Goal: Check status: Check status

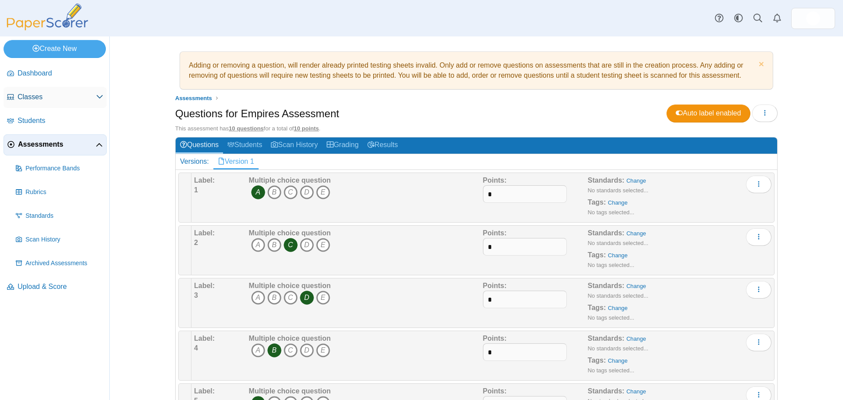
click at [35, 101] on span "Classes" at bounding box center [57, 97] width 79 height 10
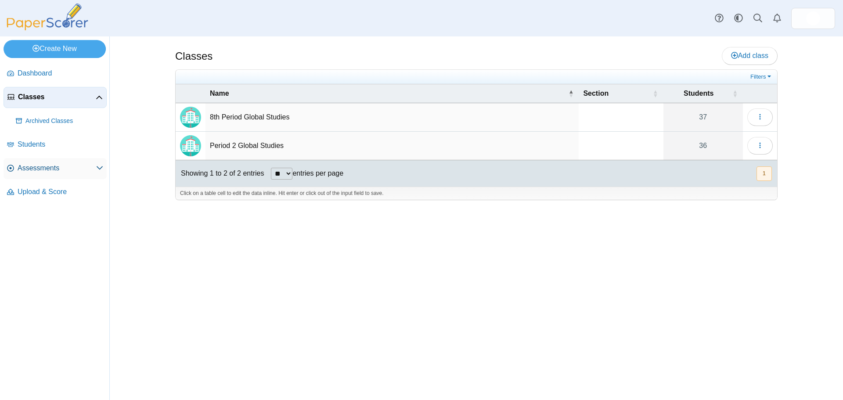
click at [43, 170] on span "Assessments" at bounding box center [57, 168] width 79 height 10
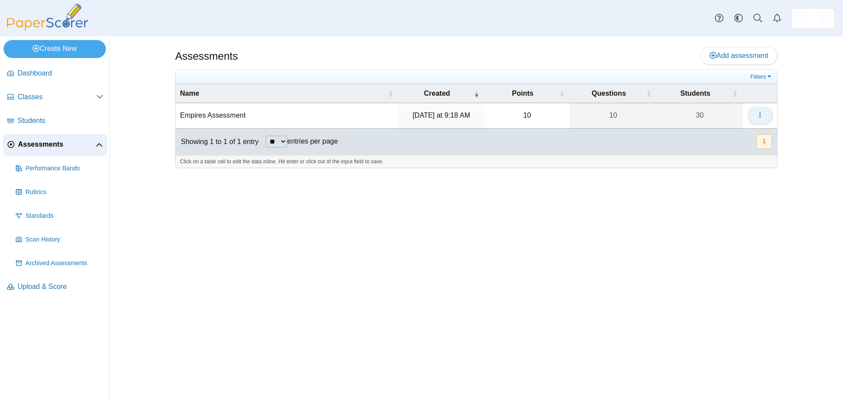
click at [766, 108] on button "button" at bounding box center [759, 116] width 25 height 18
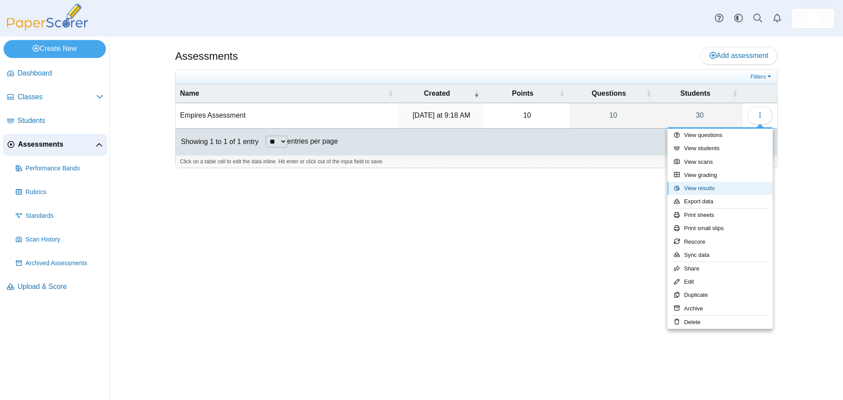
click at [746, 191] on link "View results" at bounding box center [719, 188] width 105 height 13
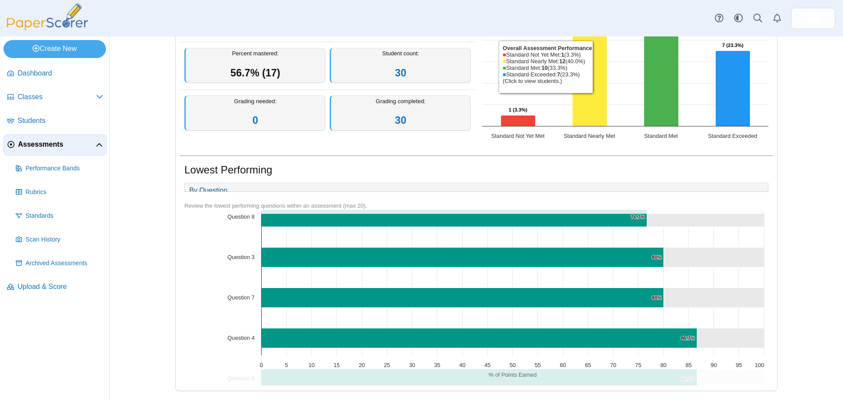
scroll to position [59, 0]
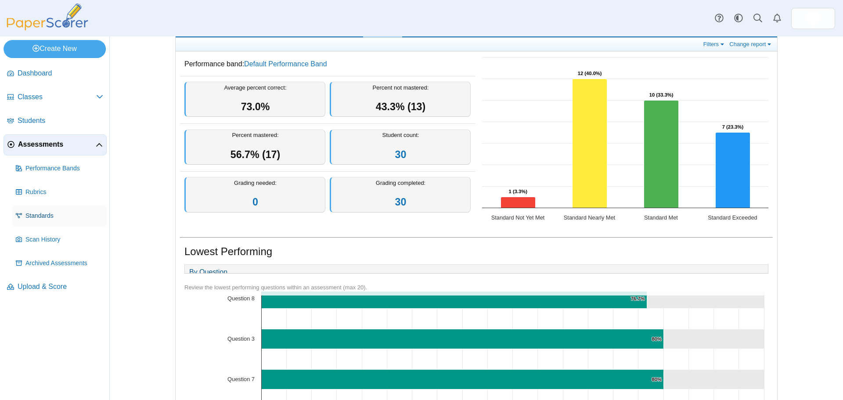
click at [65, 205] on link "Standards" at bounding box center [59, 215] width 94 height 21
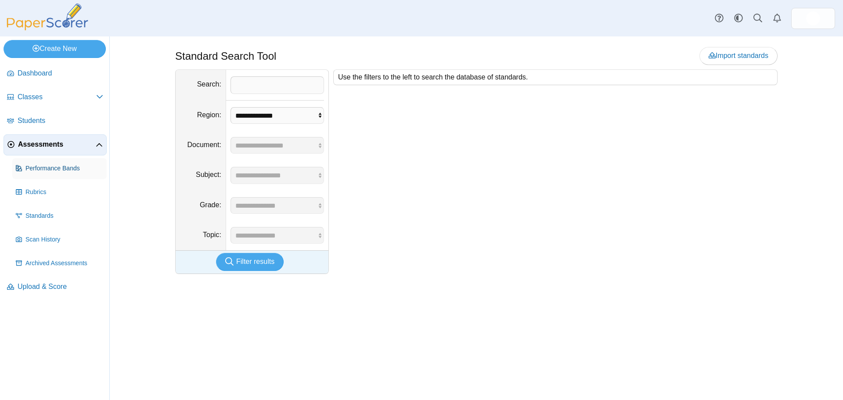
click at [60, 165] on span "Performance Bands" at bounding box center [64, 168] width 78 height 9
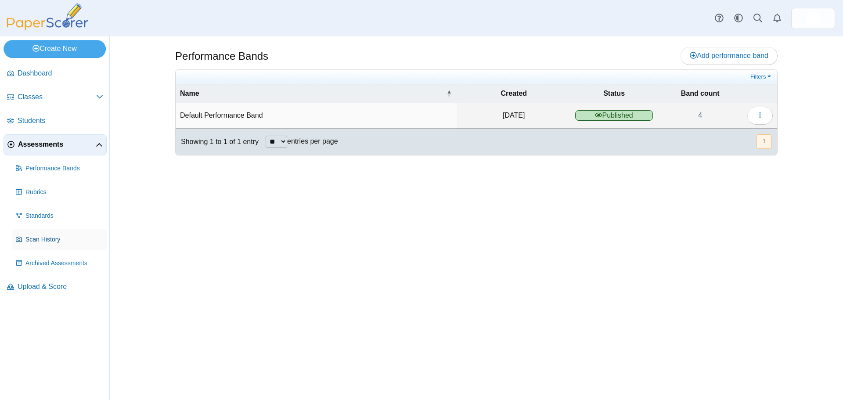
click at [53, 232] on link "Scan History" at bounding box center [59, 239] width 94 height 21
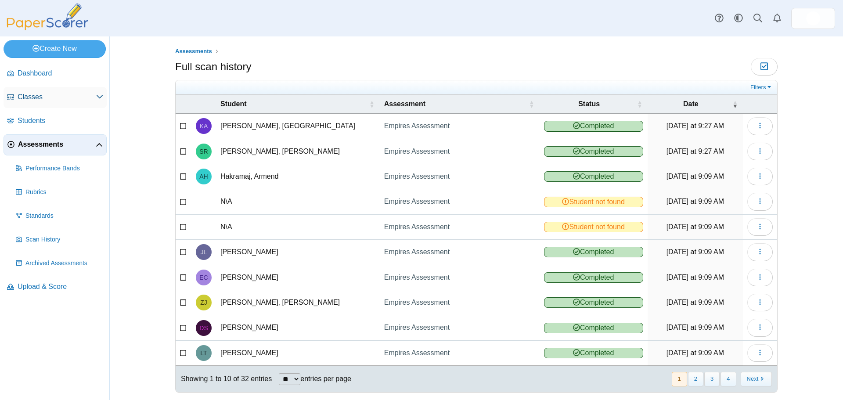
click at [27, 104] on link "Classes" at bounding box center [55, 97] width 103 height 21
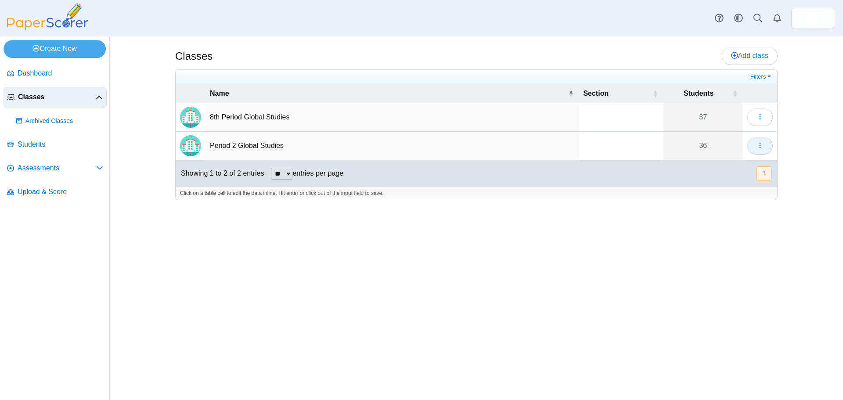
click at [765, 137] on button "button" at bounding box center [759, 146] width 25 height 18
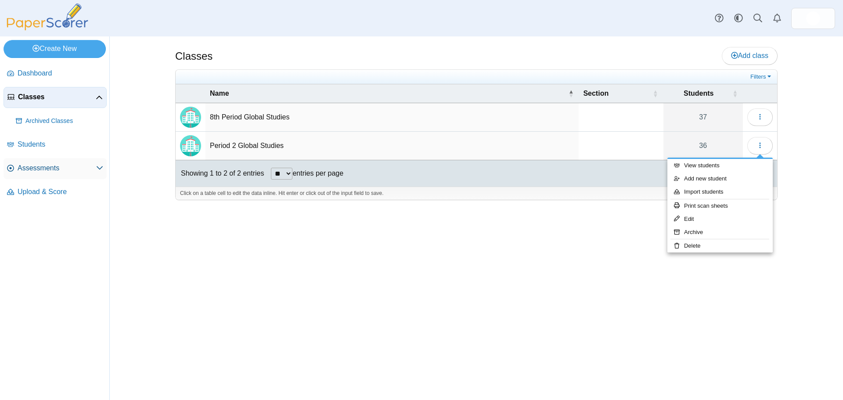
click at [58, 176] on link "Assessments" at bounding box center [55, 168] width 103 height 21
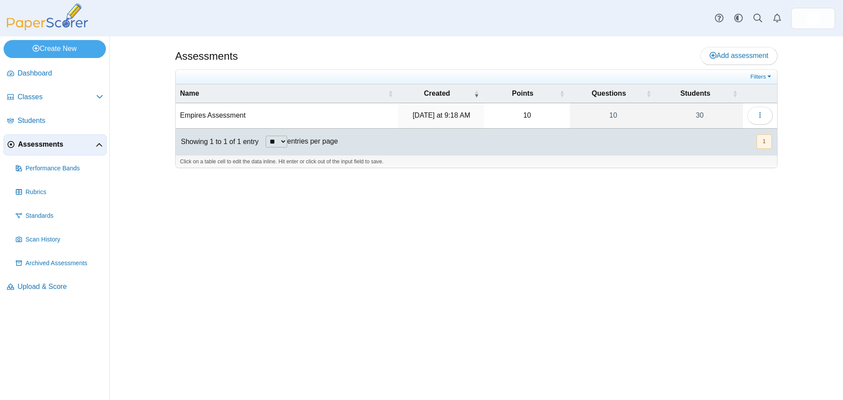
click at [757, 124] on td "Loading…" at bounding box center [760, 115] width 34 height 25
click at [756, 114] on icon "button" at bounding box center [759, 114] width 7 height 7
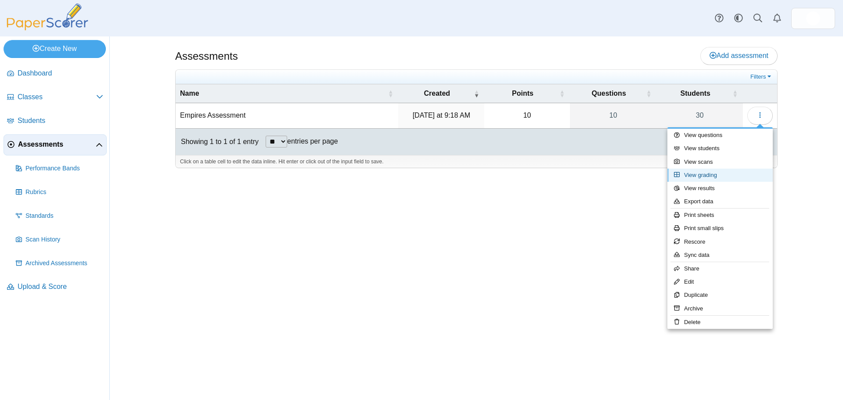
click at [733, 172] on link "View grading" at bounding box center [719, 175] width 105 height 13
